Goal: Information Seeking & Learning: Learn about a topic

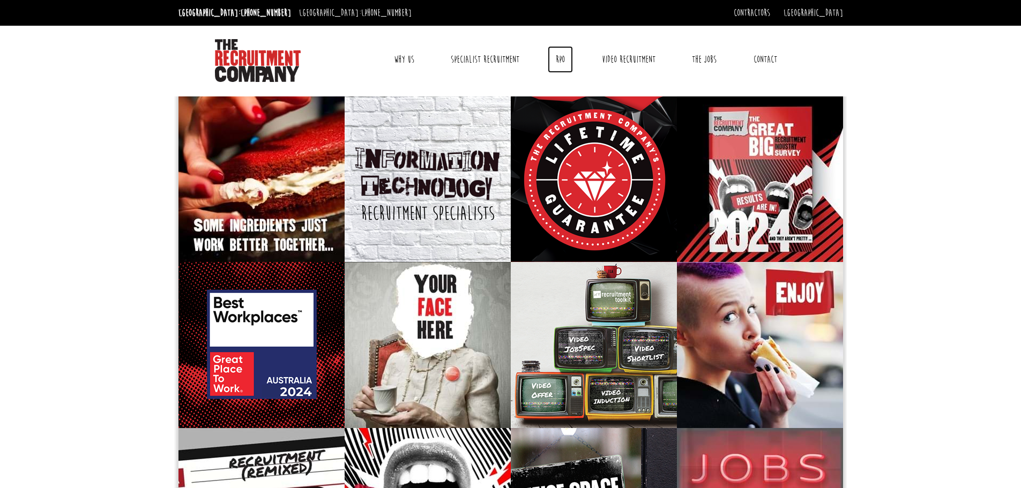
click at [559, 61] on link "RPO" at bounding box center [560, 59] width 25 height 27
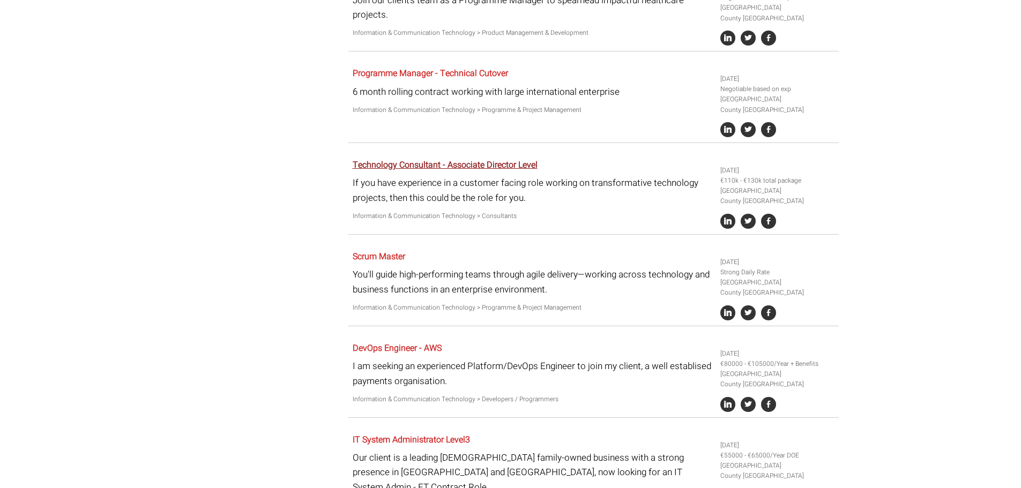
scroll to position [2359, 0]
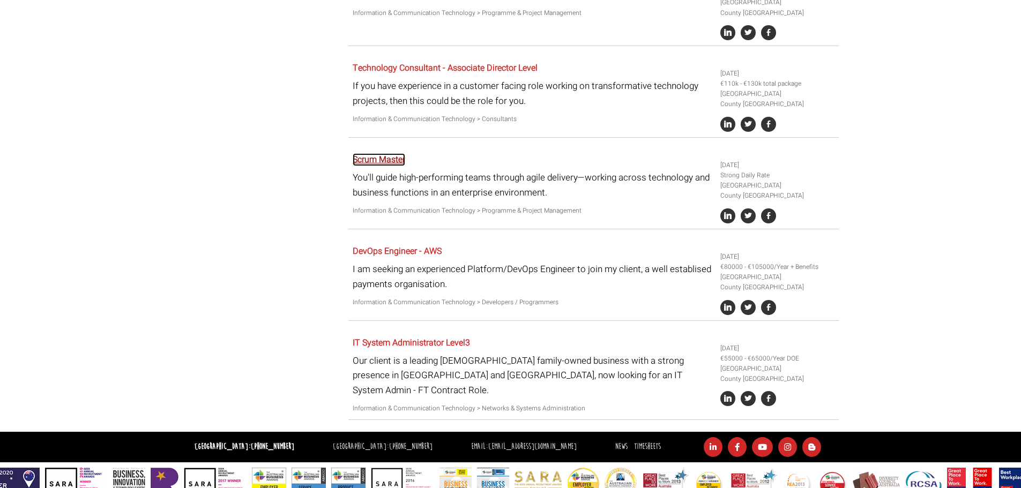
click at [391, 153] on link "Scrum Master" at bounding box center [379, 159] width 53 height 13
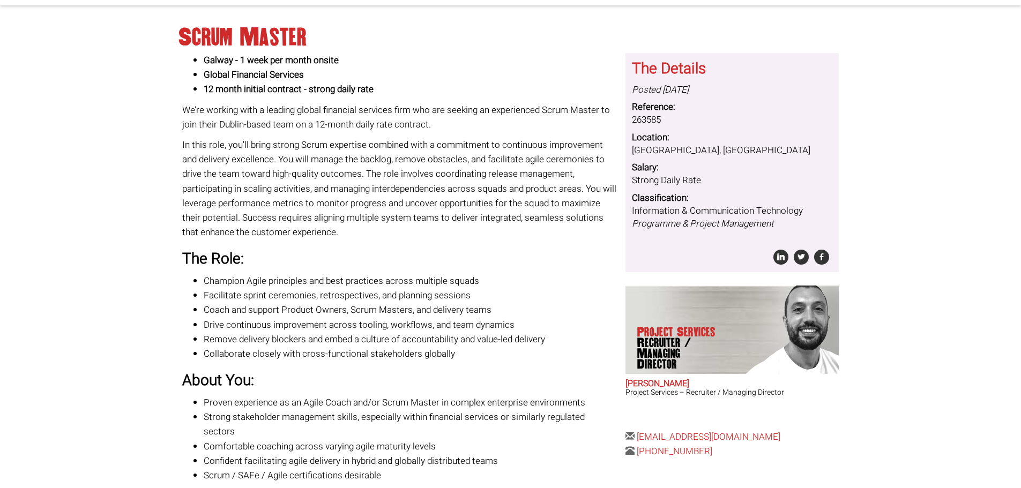
scroll to position [107, 0]
